Goal: Transaction & Acquisition: Purchase product/service

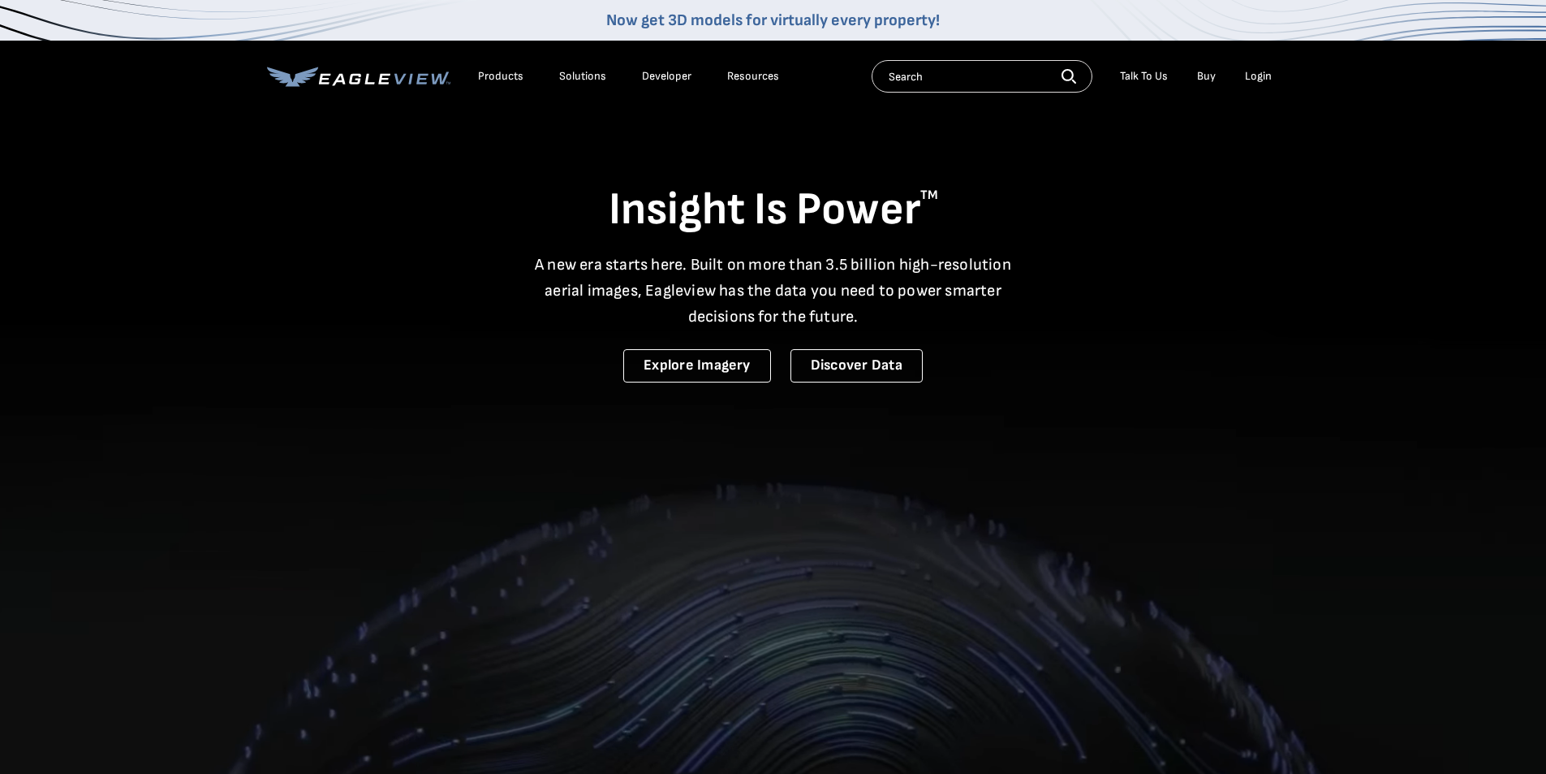
click at [1256, 75] on div "Login" at bounding box center [1258, 76] width 27 height 15
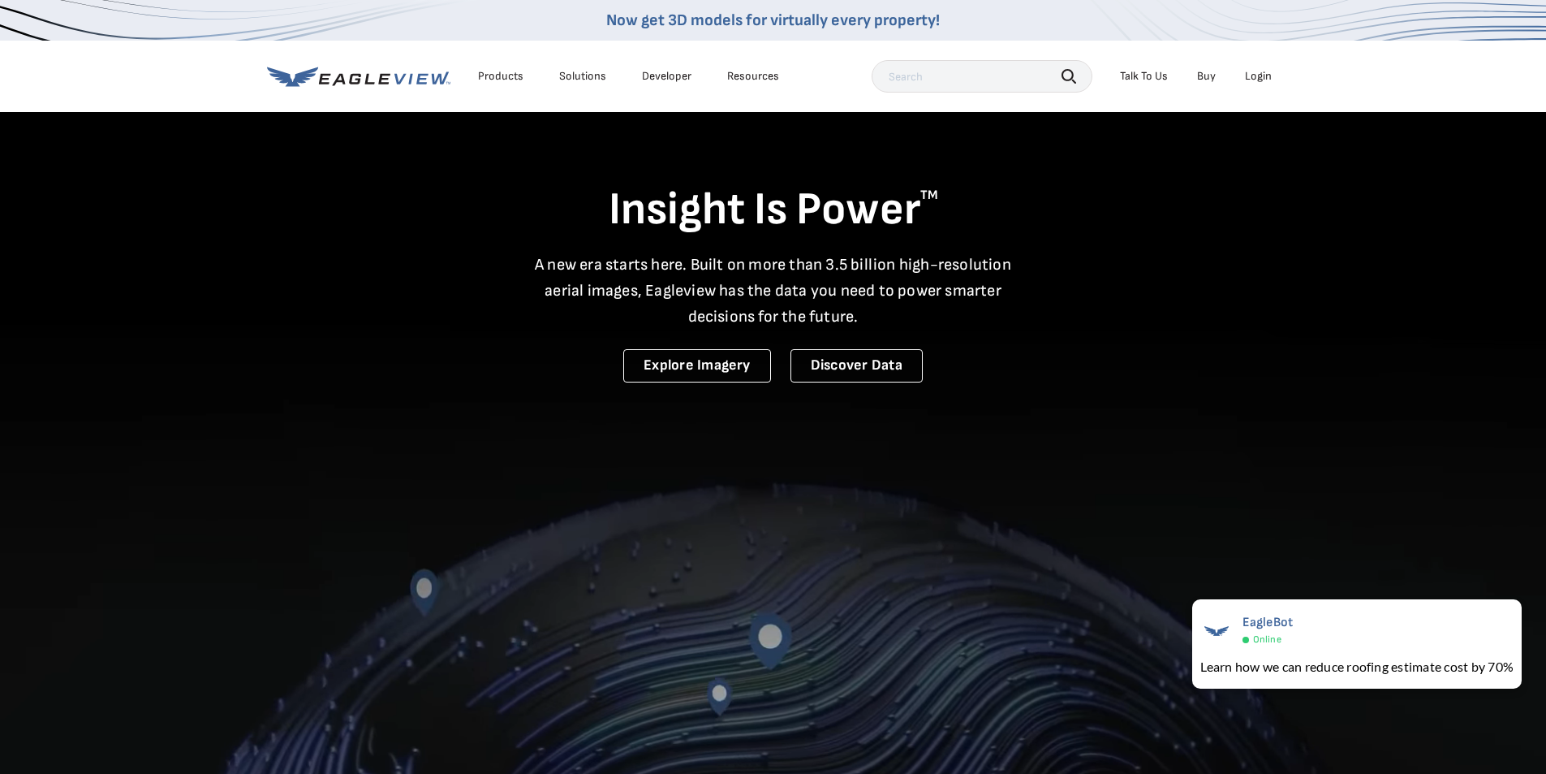
click at [1262, 71] on div "Login" at bounding box center [1258, 76] width 27 height 15
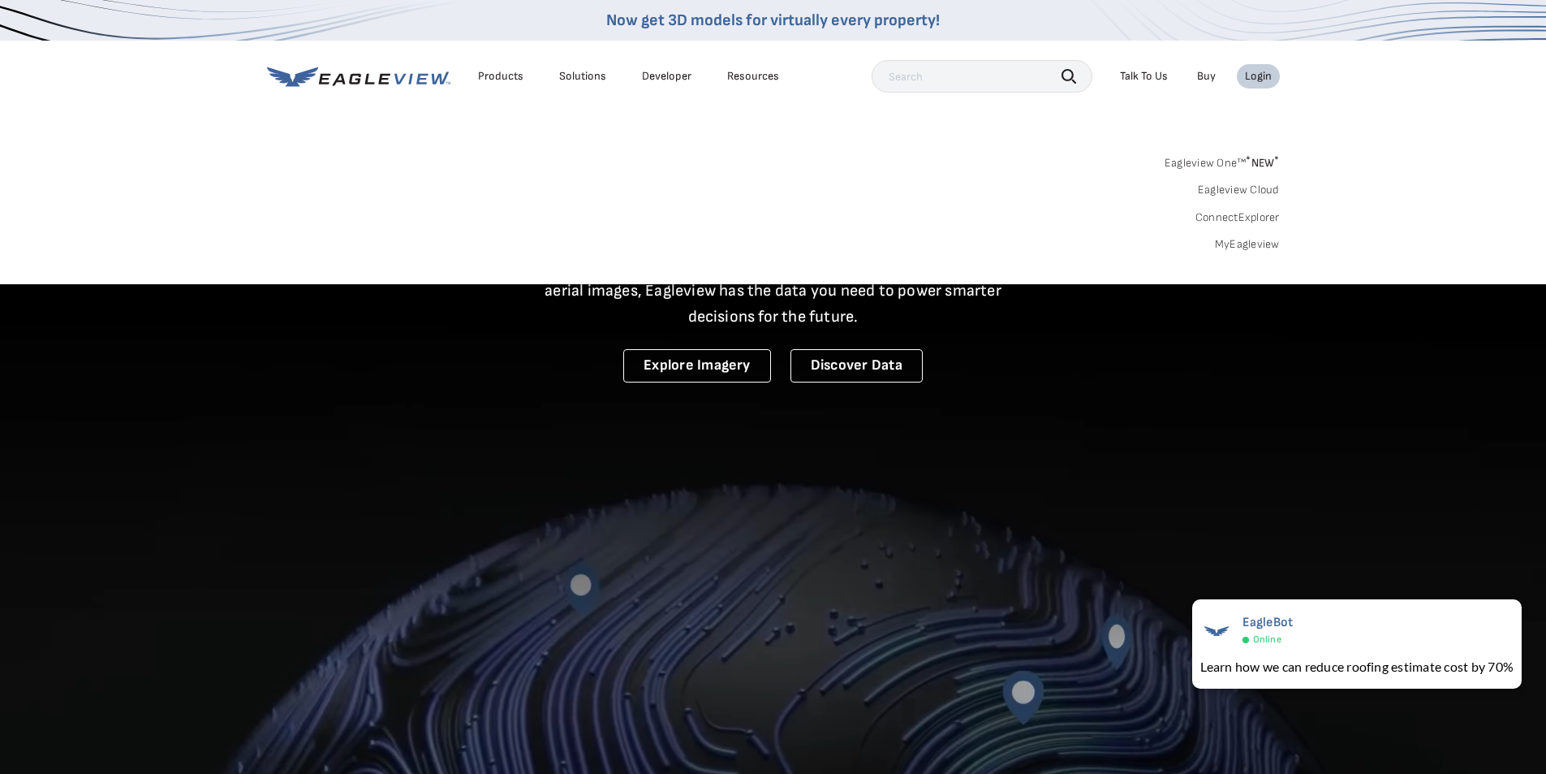
click at [1259, 245] on link "MyEagleview" at bounding box center [1247, 244] width 65 height 15
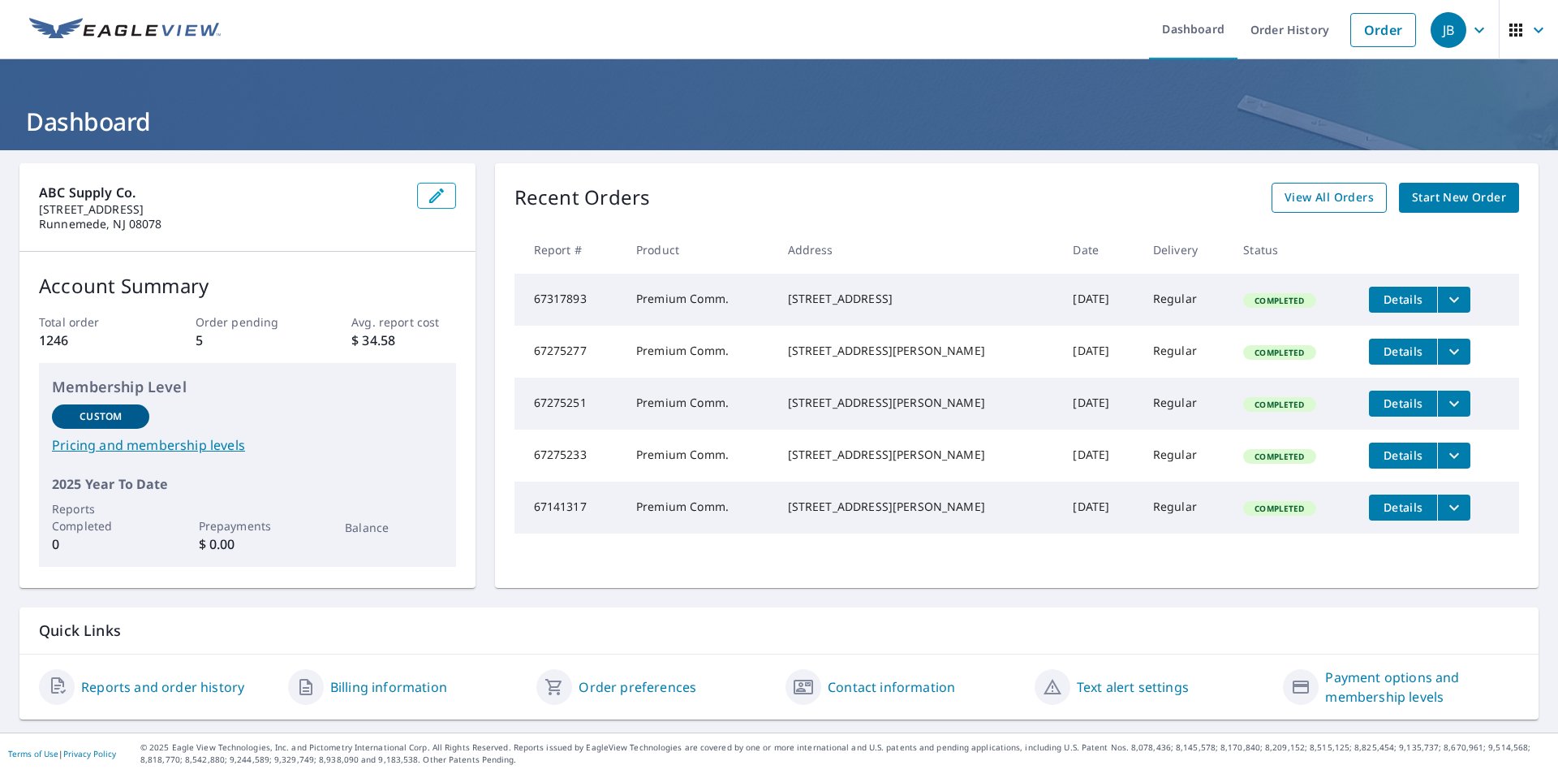
click at [1321, 200] on span "View All Orders" at bounding box center [1329, 197] width 89 height 20
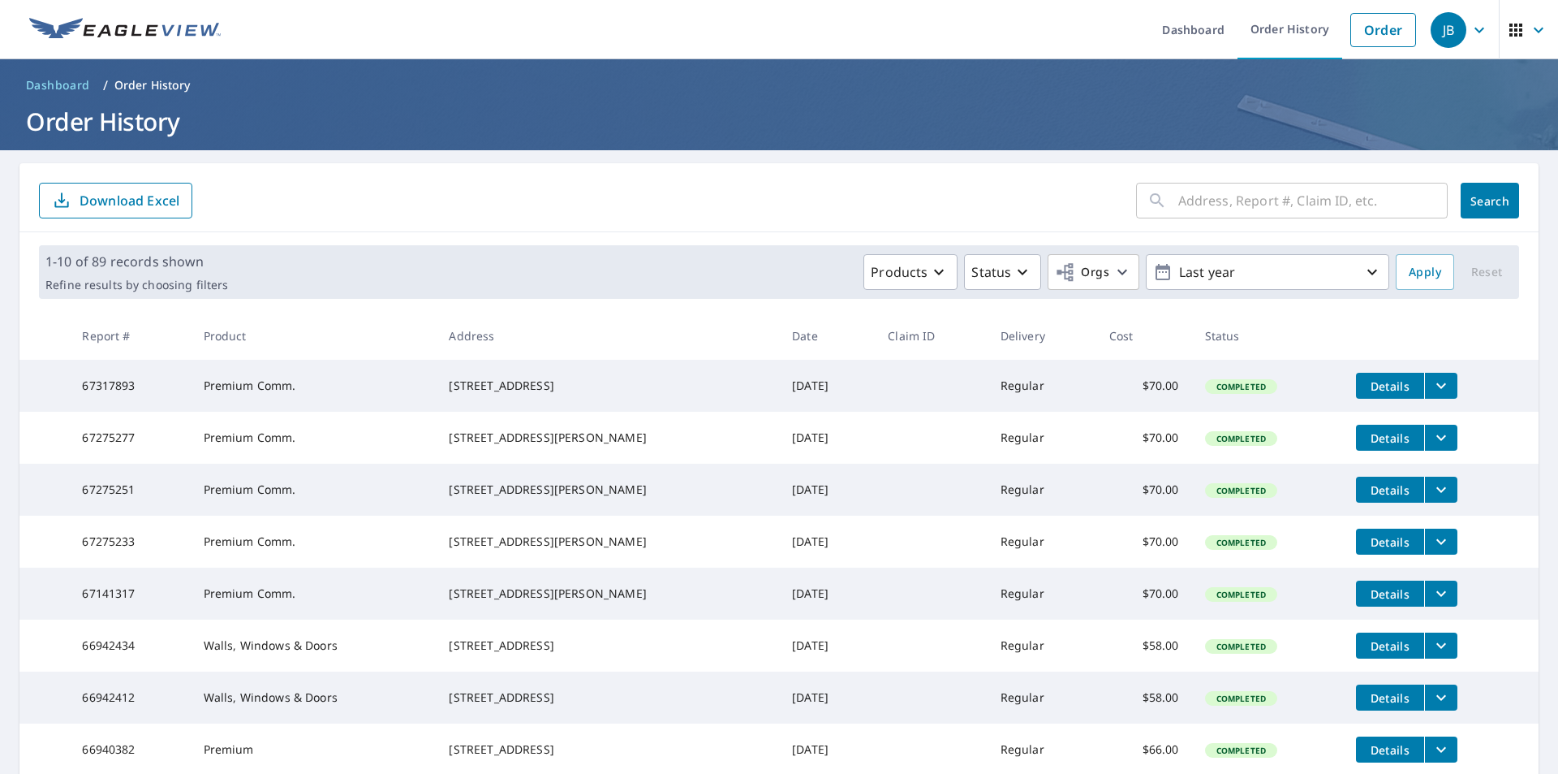
click at [1259, 200] on input "text" at bounding box center [1313, 200] width 269 height 45
type input "7 coles rd"
click button "Search" at bounding box center [1490, 201] width 58 height 36
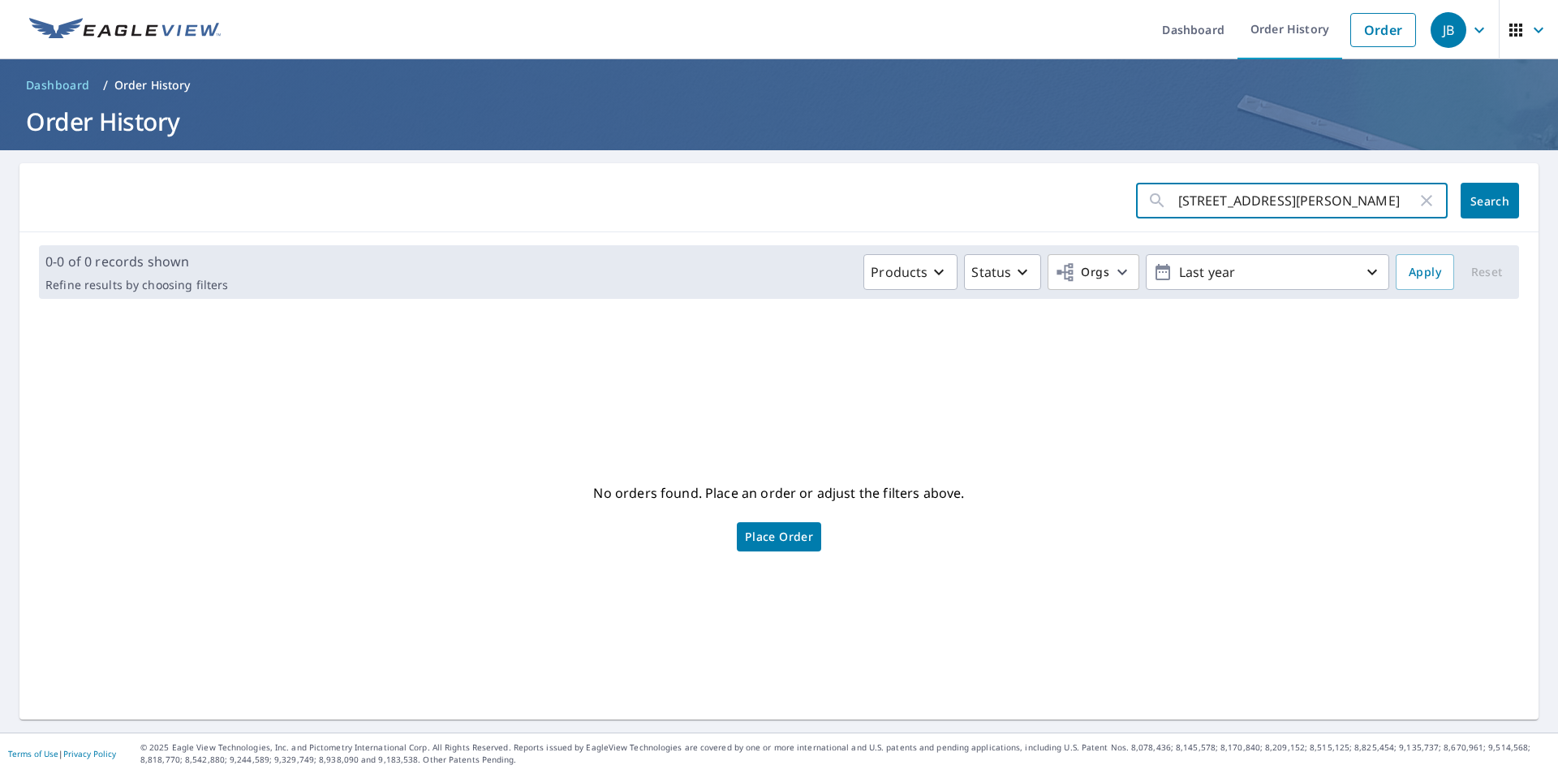
drag, startPoint x: 1286, startPoint y: 200, endPoint x: 1137, endPoint y: 204, distance: 148.6
click at [1137, 204] on div "7 coles rd ​" at bounding box center [1292, 201] width 312 height 36
type input "coles rd"
click at [1481, 213] on button "Search" at bounding box center [1490, 201] width 58 height 36
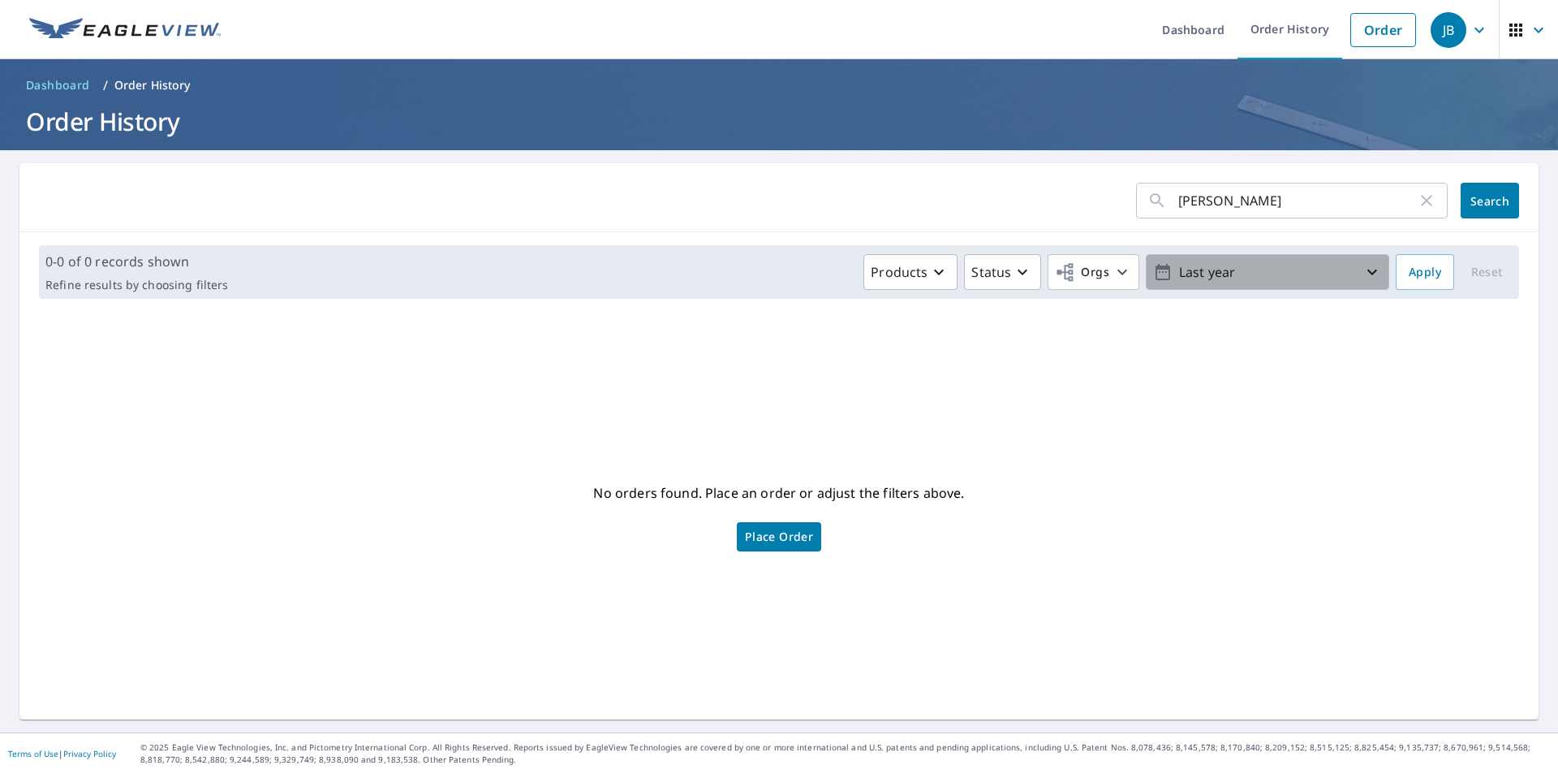
click at [1368, 274] on icon "button" at bounding box center [1372, 271] width 19 height 19
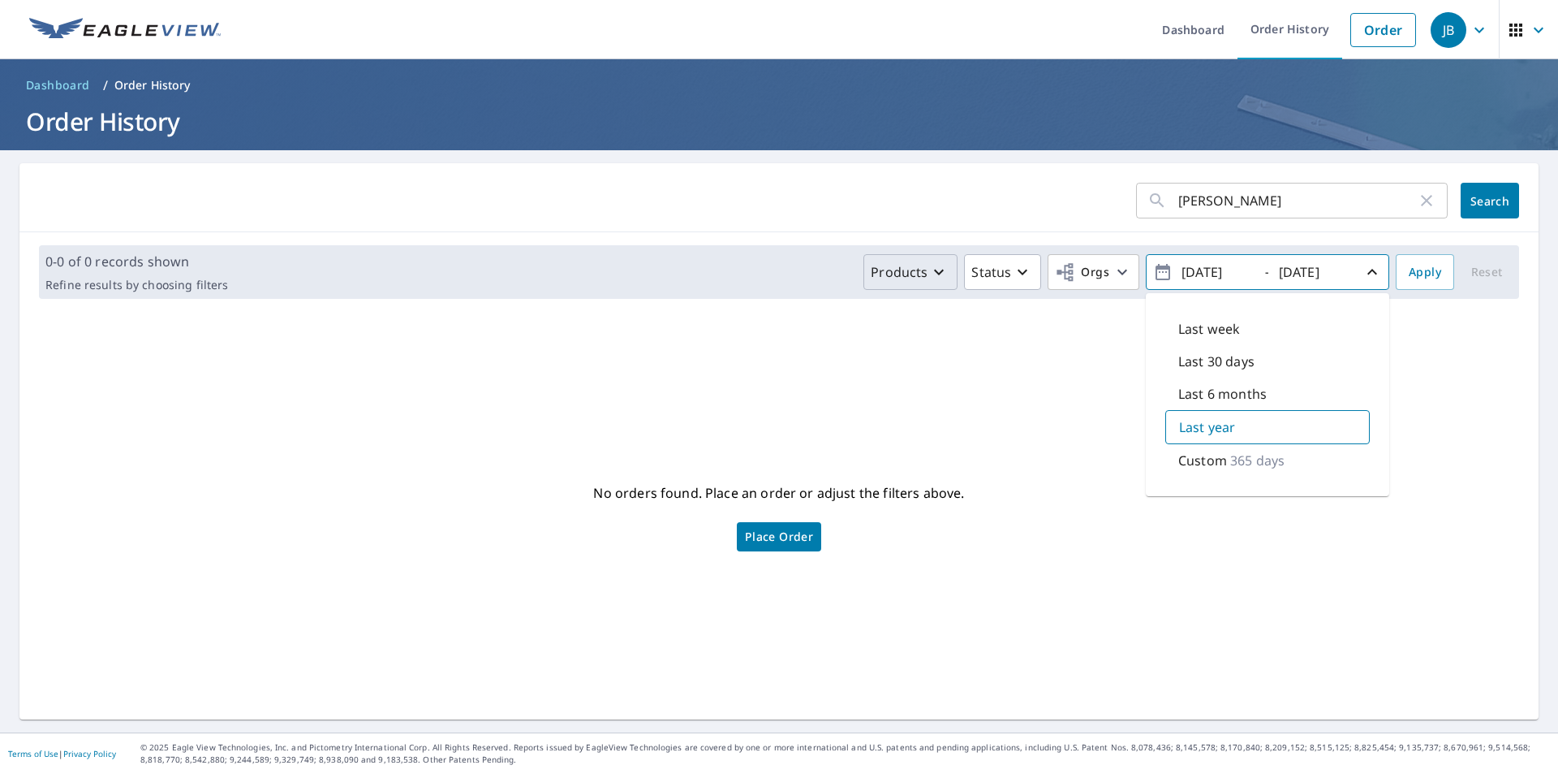
click at [929, 278] on icon "button" at bounding box center [938, 271] width 19 height 19
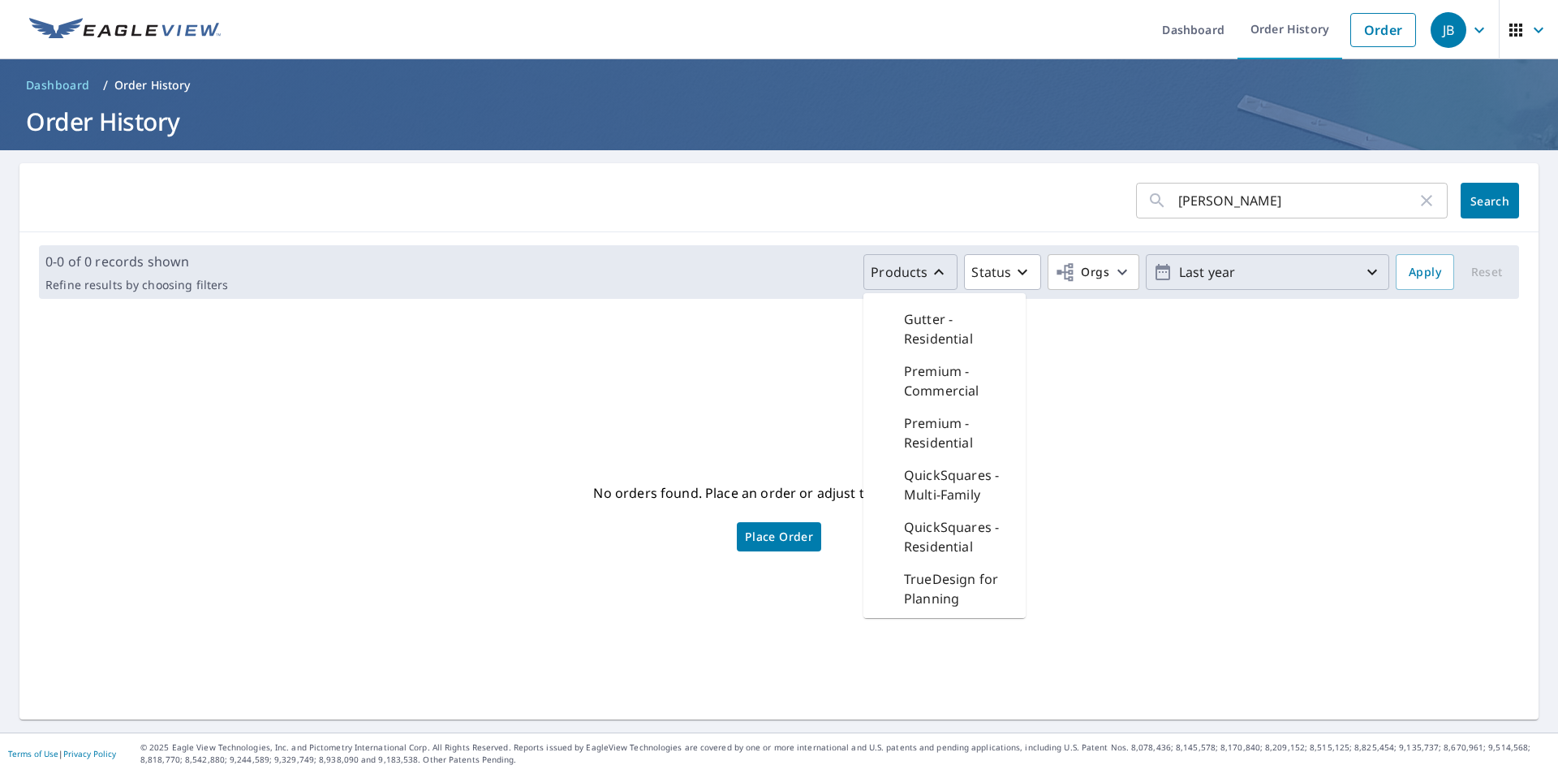
scroll to position [487, 0]
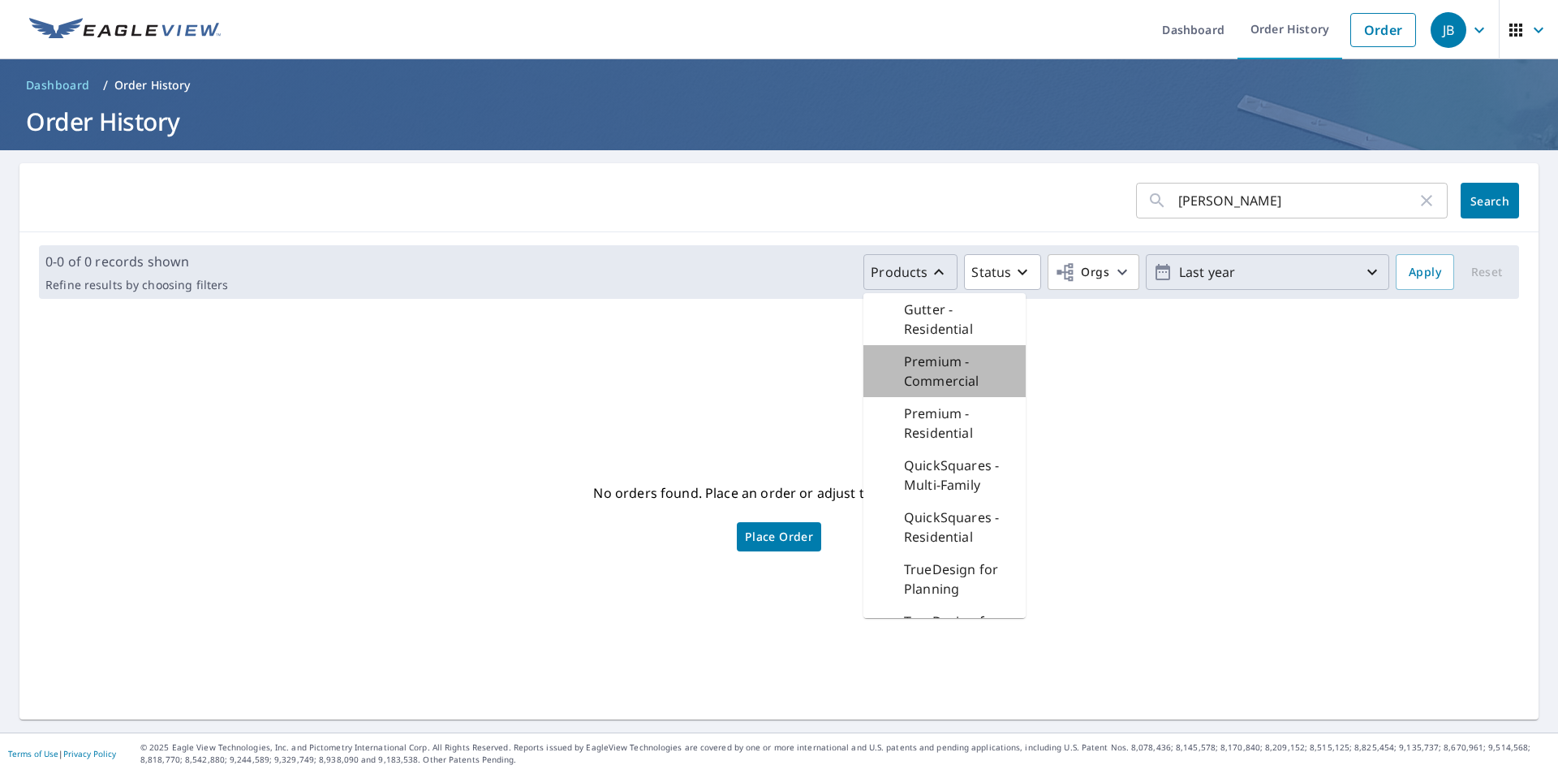
click at [950, 381] on p "Premium - Commercial" at bounding box center [958, 370] width 109 height 39
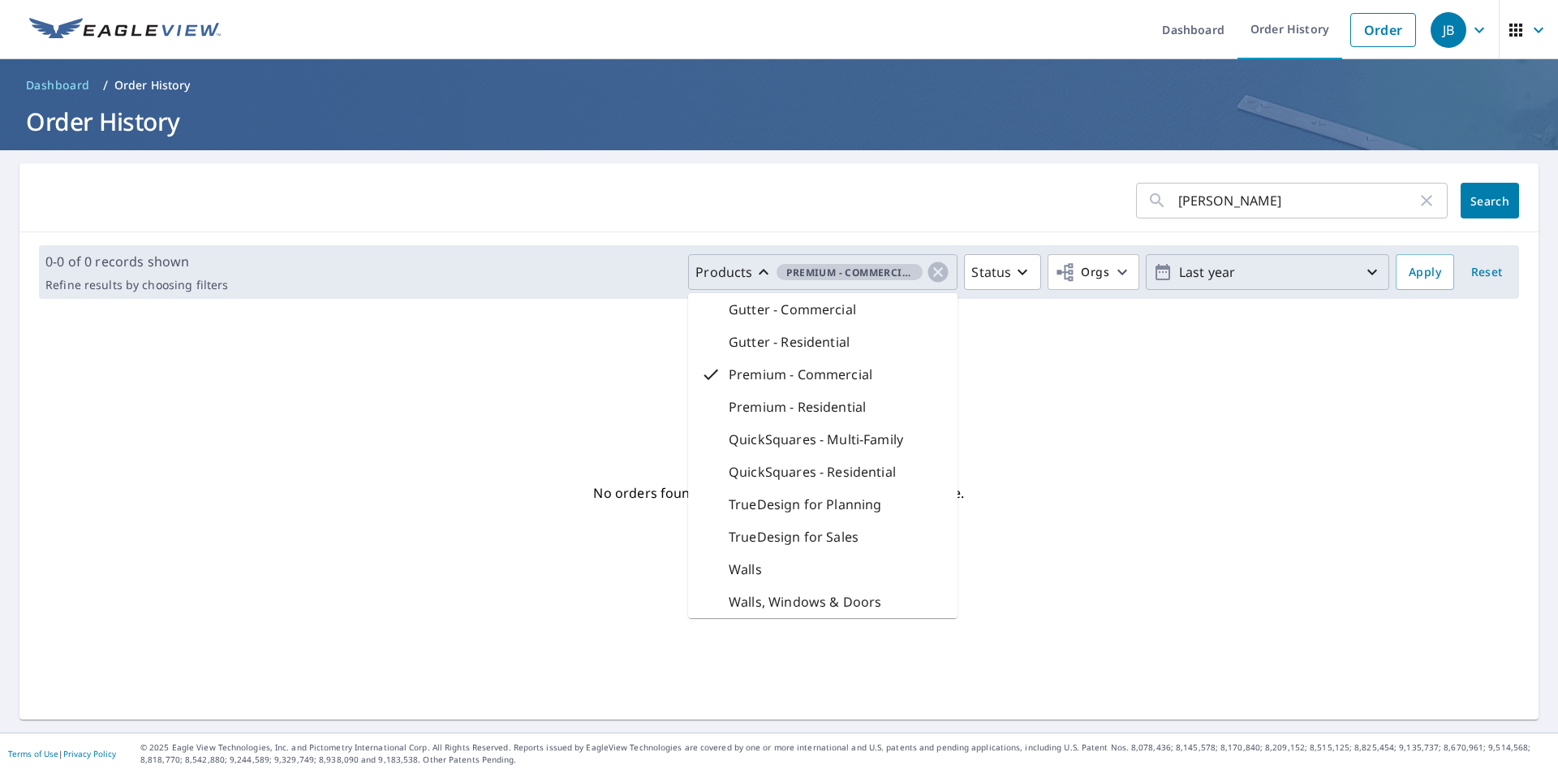
click at [842, 374] on p "Premium - Commercial" at bounding box center [801, 373] width 144 height 19
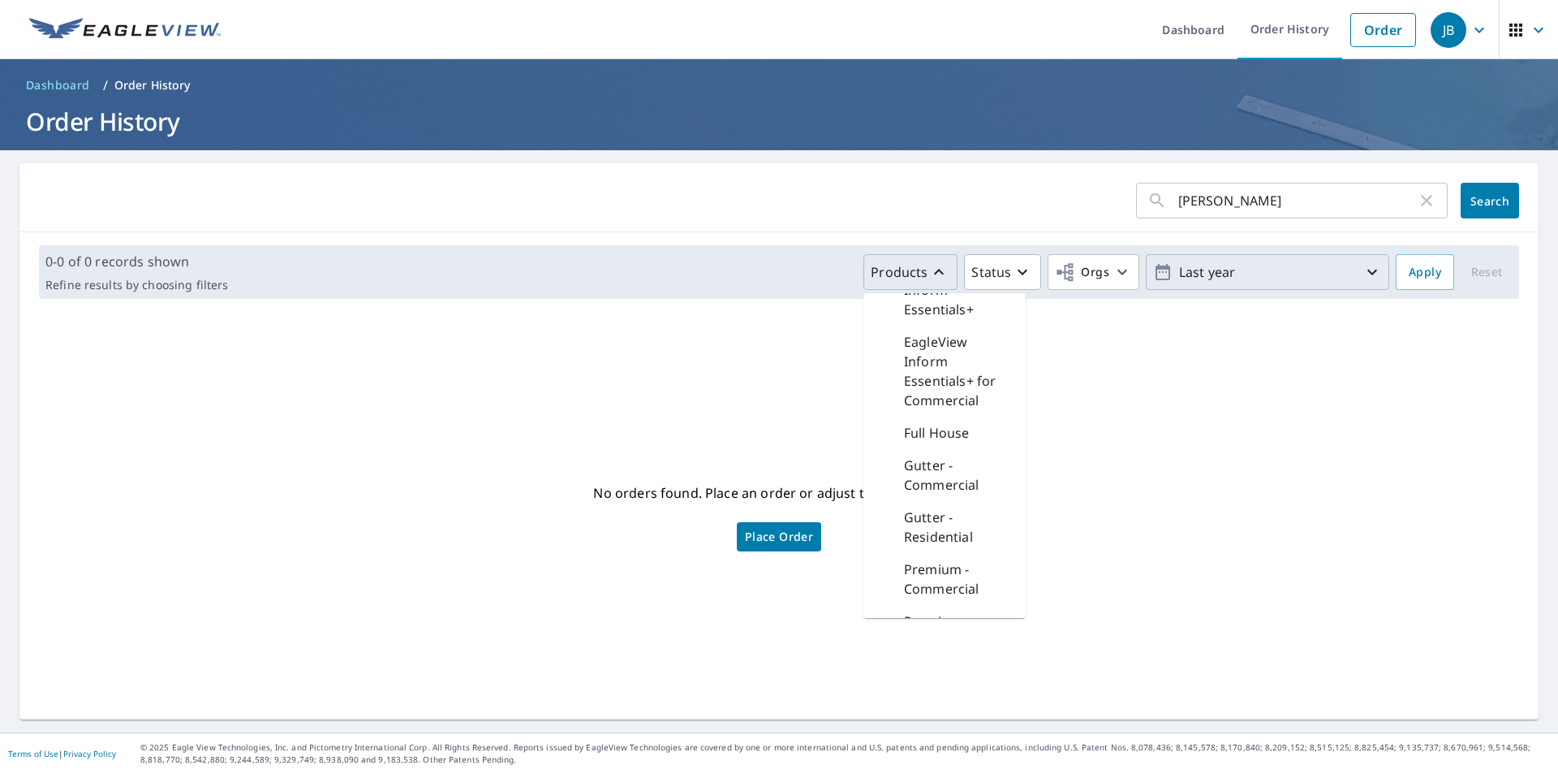
scroll to position [487, 0]
click at [796, 526] on link "Place Order" at bounding box center [779, 536] width 84 height 29
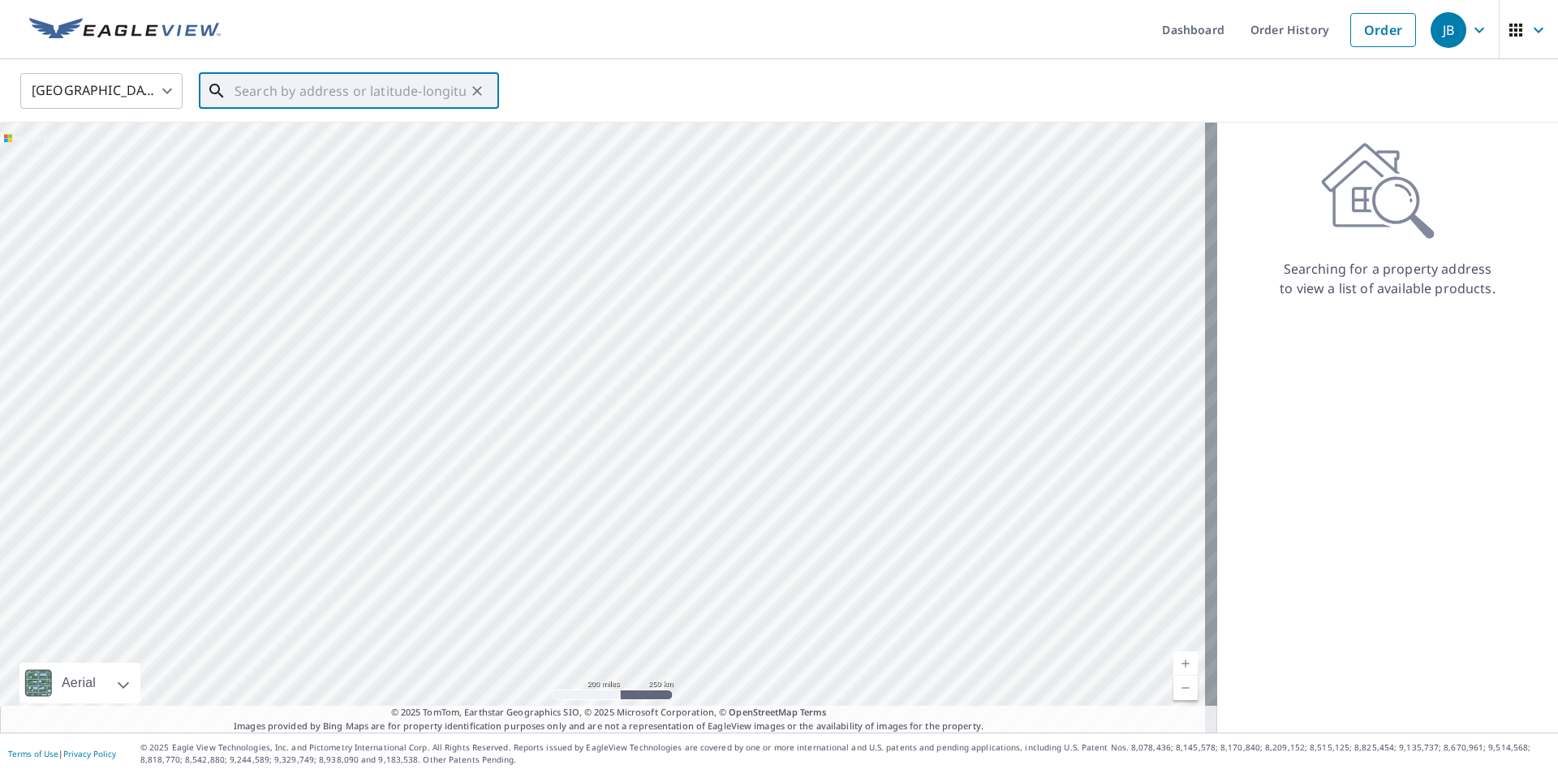
click at [283, 93] on input "text" at bounding box center [350, 90] width 231 height 45
type input "7 coles"
